Goal: Navigation & Orientation: Find specific page/section

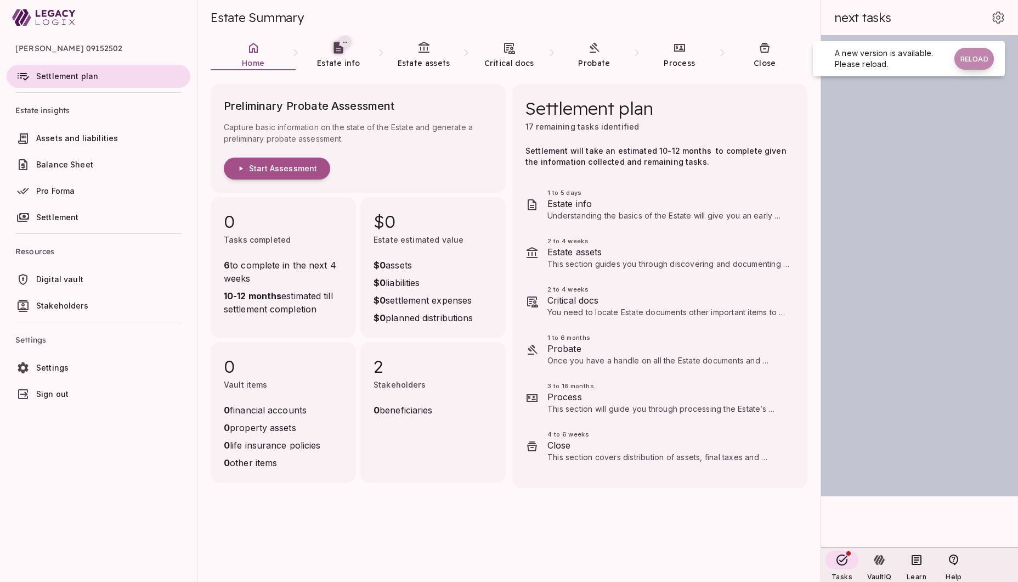
click at [971, 57] on button "Reload" at bounding box center [975, 59] width 40 height 22
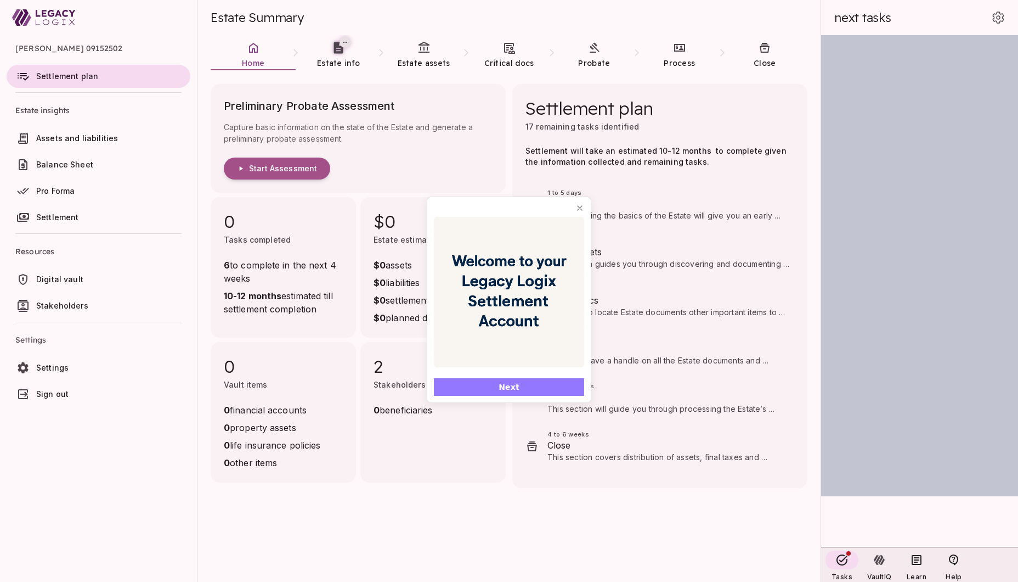
click at [526, 385] on button "Next" at bounding box center [509, 387] width 150 height 18
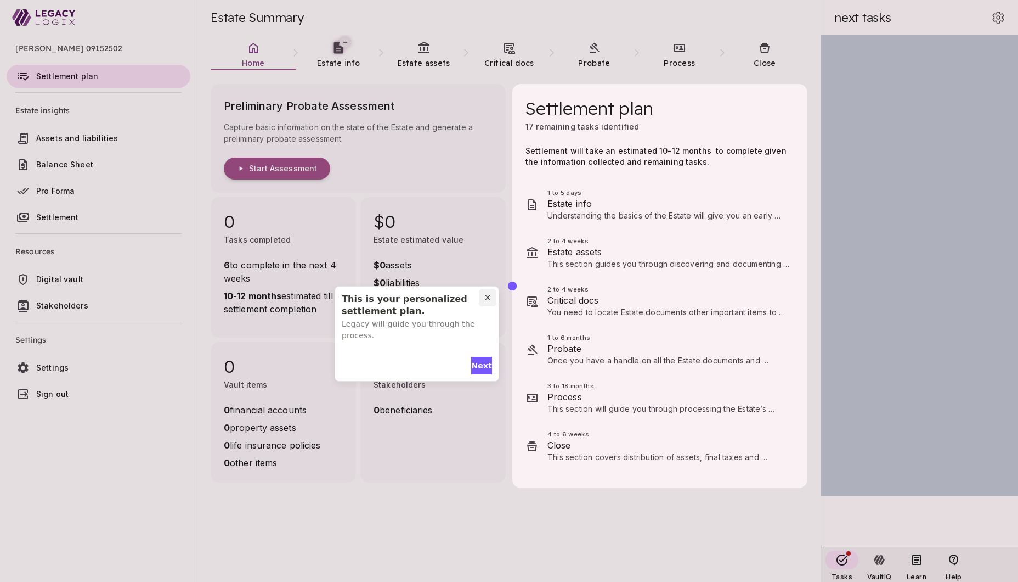
click at [487, 296] on icon "Close pin" at bounding box center [487, 297] width 9 height 9
